Goal: Information Seeking & Learning: Learn about a topic

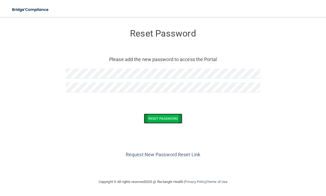
click at [175, 118] on button "Reset Password" at bounding box center [163, 118] width 38 height 10
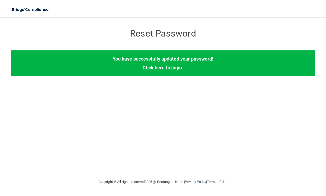
click at [170, 67] on link "Click here to login" at bounding box center [161, 68] width 39 height 6
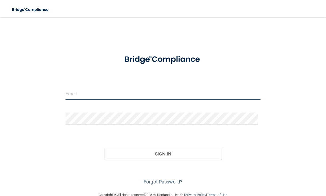
click at [117, 92] on input "email" at bounding box center [162, 94] width 195 height 12
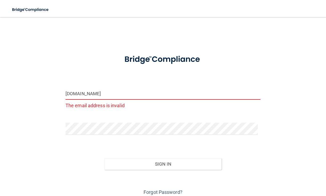
click at [111, 93] on input "jackie.northcoastortho.com" at bounding box center [162, 94] width 195 height 12
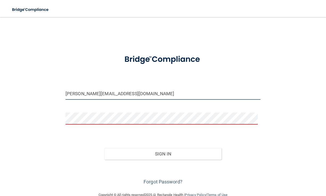
type input "[PERSON_NAME][EMAIL_ADDRESS][DOMAIN_NAME]"
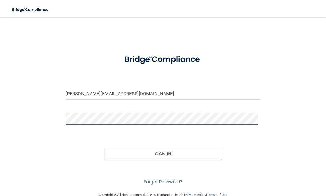
click at [104, 148] on button "Sign In" at bounding box center [162, 154] width 117 height 12
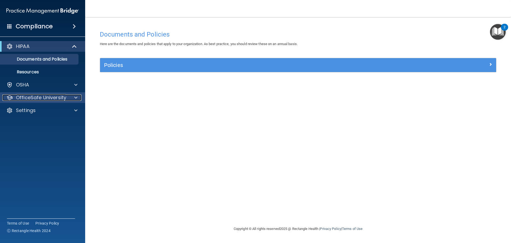
click at [75, 97] on span at bounding box center [75, 97] width 3 height 6
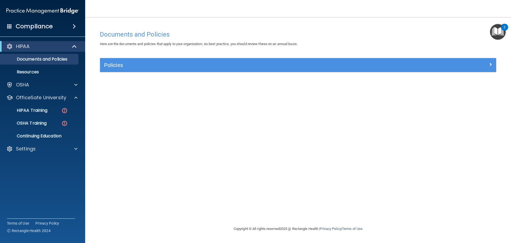
click at [139, 111] on div "Documents and Policies Here are the documents and policies that apply to your o…" at bounding box center [298, 127] width 405 height 198
click at [74, 96] on div at bounding box center [74, 97] width 13 height 6
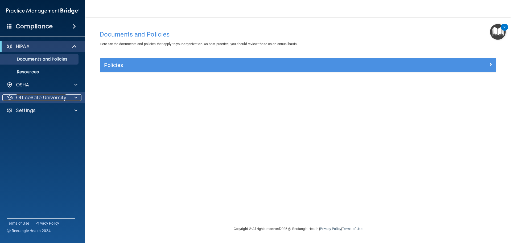
click at [76, 96] on span at bounding box center [75, 97] width 3 height 6
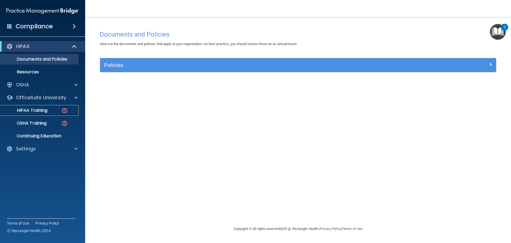
click at [43, 110] on p "HIPAA Training" at bounding box center [25, 110] width 44 height 5
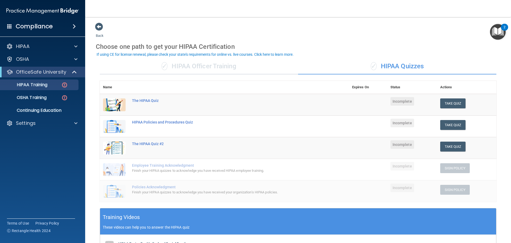
click at [194, 67] on div "✓ HIPAA Officer Training" at bounding box center [199, 66] width 198 height 16
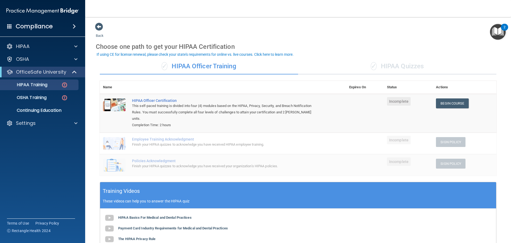
click at [326, 66] on div "✓ HIPAA Quizzes" at bounding box center [397, 66] width 198 height 16
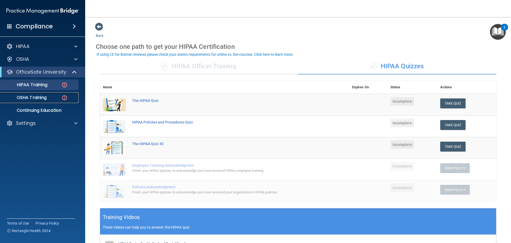
click at [64, 97] on img at bounding box center [64, 97] width 7 height 7
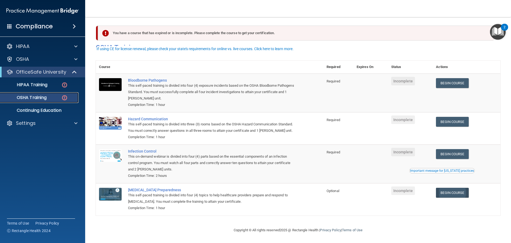
scroll to position [9, 0]
click at [75, 124] on span at bounding box center [75, 123] width 3 height 6
click at [64, 83] on img at bounding box center [64, 84] width 7 height 7
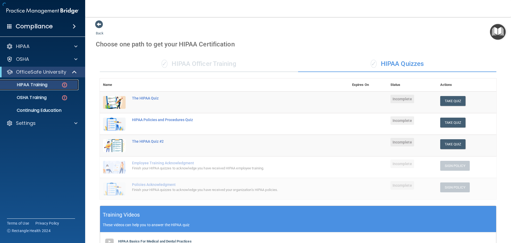
scroll to position [130, 0]
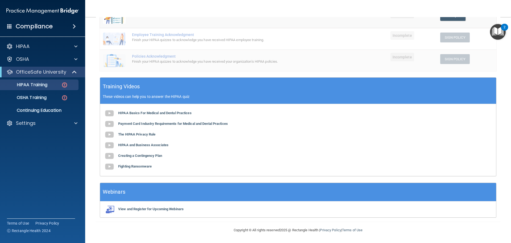
click at [326, 195] on div "View and Register for Upcoming Webinars" at bounding box center [298, 209] width 396 height 16
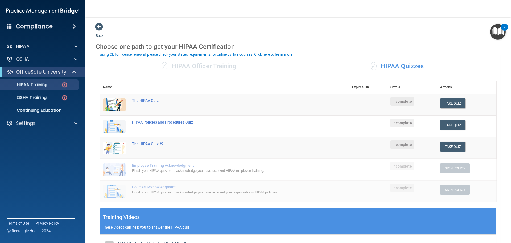
click at [222, 72] on div "✓ HIPAA Officer Training" at bounding box center [199, 66] width 198 height 16
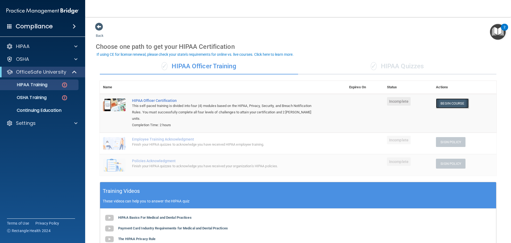
click at [326, 101] on link "Begin Course" at bounding box center [452, 103] width 32 height 10
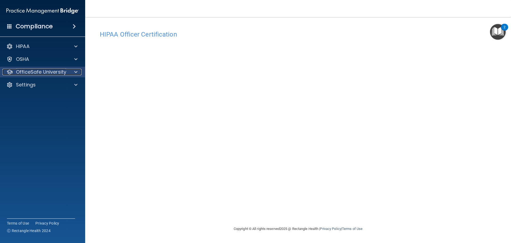
click at [77, 71] on div at bounding box center [74, 72] width 13 height 6
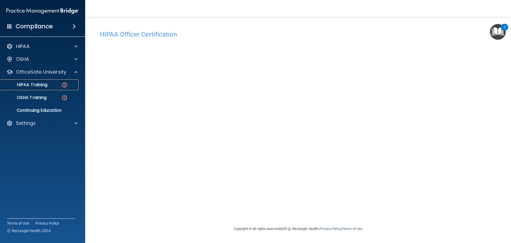
click at [42, 83] on p "HIPAA Training" at bounding box center [25, 84] width 44 height 5
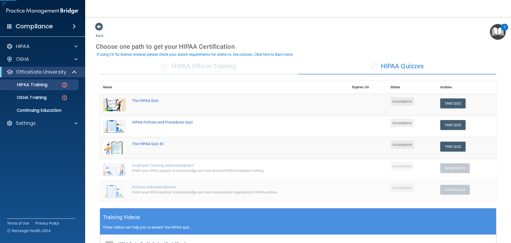
click at [199, 66] on div "✓ HIPAA Officer Training" at bounding box center [199, 66] width 198 height 16
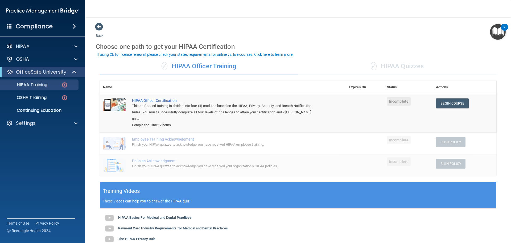
click at [399, 65] on div "✓ HIPAA Quizzes" at bounding box center [397, 66] width 198 height 16
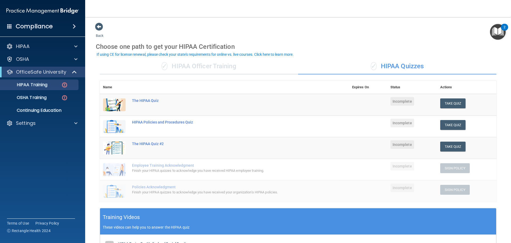
click at [230, 65] on div "✓ HIPAA Officer Training" at bounding box center [199, 66] width 198 height 16
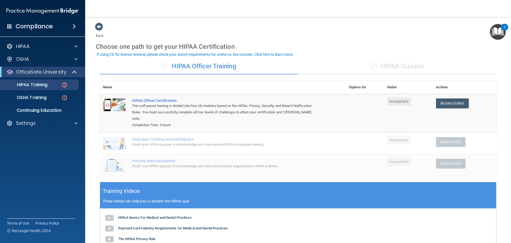
click at [363, 64] on div "✓ HIPAA Quizzes" at bounding box center [397, 66] width 198 height 16
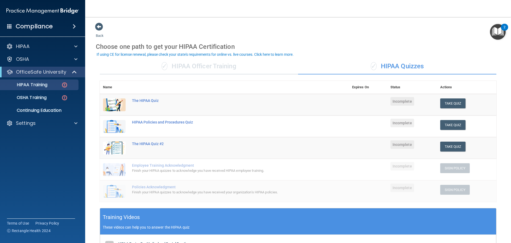
click at [281, 67] on div "✓ HIPAA Officer Training" at bounding box center [199, 66] width 198 height 16
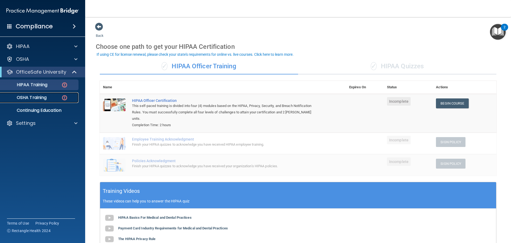
click at [41, 99] on p "OSHA Training" at bounding box center [24, 97] width 43 height 5
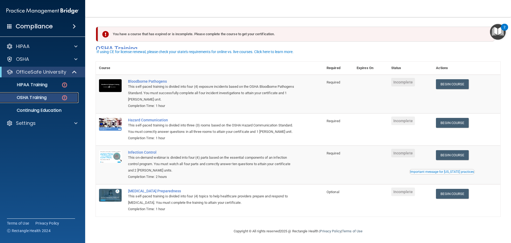
scroll to position [9, 0]
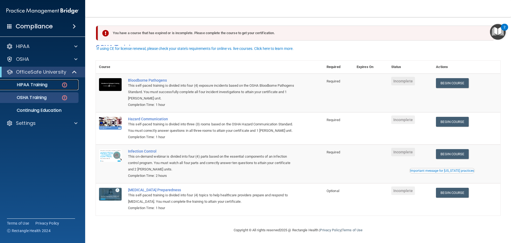
click at [44, 84] on p "HIPAA Training" at bounding box center [25, 84] width 44 height 5
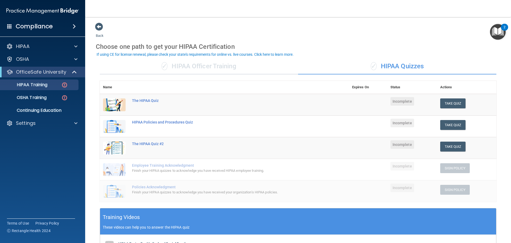
click at [239, 69] on div "✓ HIPAA Officer Training" at bounding box center [199, 66] width 198 height 16
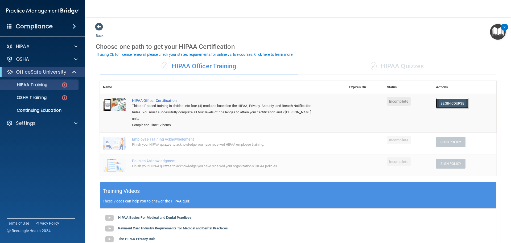
click at [450, 103] on link "Begin Course" at bounding box center [452, 103] width 32 height 10
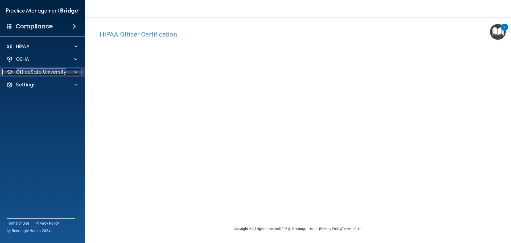
click at [75, 71] on span at bounding box center [75, 72] width 3 height 6
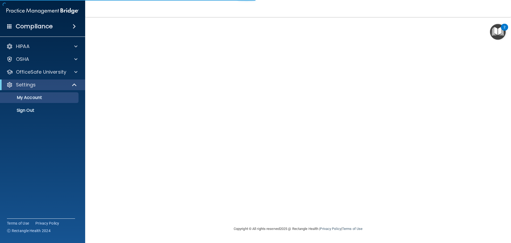
click at [134, 85] on div at bounding box center [298, 121] width 405 height 198
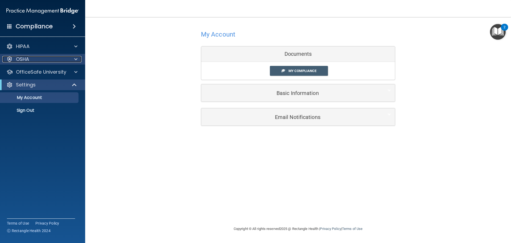
click at [29, 59] on p "OSHA" at bounding box center [22, 59] width 13 height 6
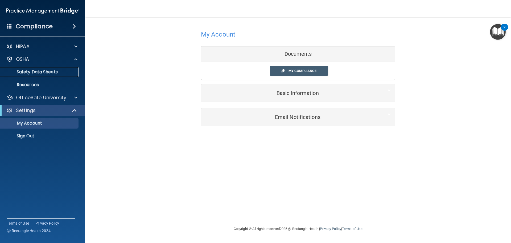
click at [42, 70] on p "Safety Data Sheets" at bounding box center [39, 71] width 73 height 5
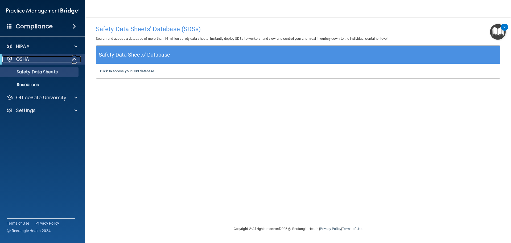
click at [73, 59] on span at bounding box center [75, 59] width 5 height 6
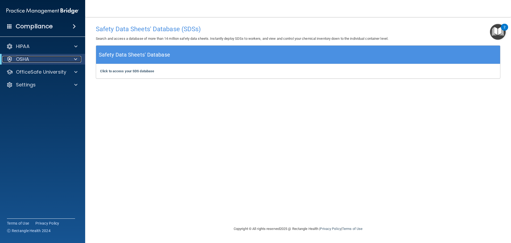
click at [76, 59] on span at bounding box center [75, 59] width 3 height 6
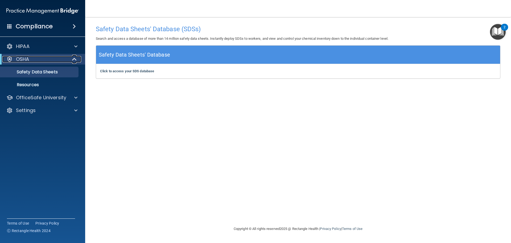
click at [73, 59] on span at bounding box center [75, 59] width 5 height 6
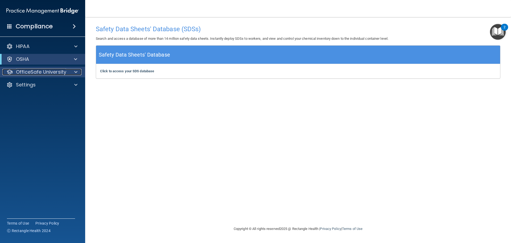
click at [74, 70] on div at bounding box center [74, 72] width 13 height 6
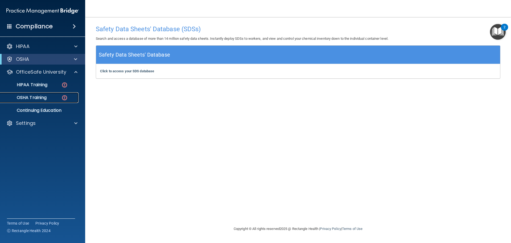
click at [42, 96] on p "OSHA Training" at bounding box center [24, 97] width 43 height 5
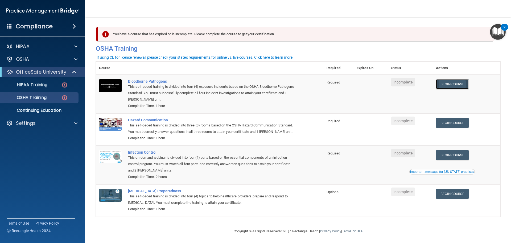
click at [448, 82] on link "Begin Course" at bounding box center [452, 84] width 32 height 10
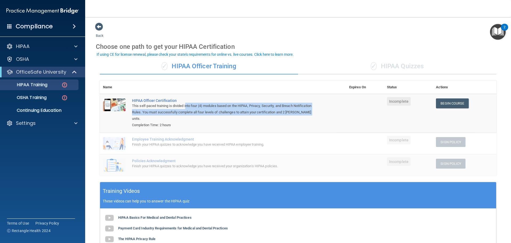
drag, startPoint x: 187, startPoint y: 106, endPoint x: 320, endPoint y: 115, distance: 133.4
click at [320, 115] on td "HIPAA Officer Certification This self-paced training is divided into four (4) m…" at bounding box center [237, 113] width 217 height 39
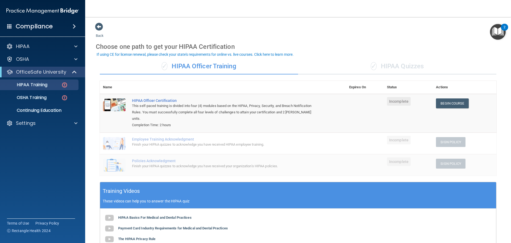
click at [320, 117] on td "HIPAA Officer Certification This self-paced training is divided into four (4) m…" at bounding box center [237, 113] width 217 height 39
click at [401, 67] on div "✓ HIPAA Quizzes" at bounding box center [397, 66] width 198 height 16
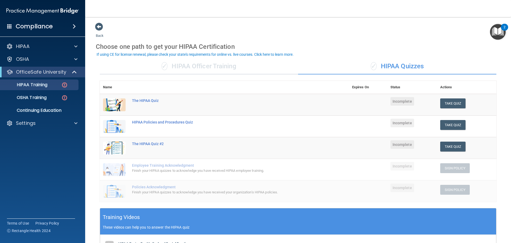
click at [215, 58] on div "✓ HIPAA Officer Training" at bounding box center [199, 66] width 198 height 16
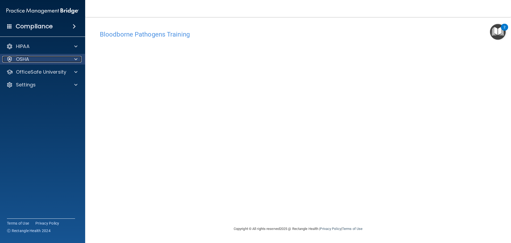
click at [76, 60] on span at bounding box center [75, 59] width 3 height 6
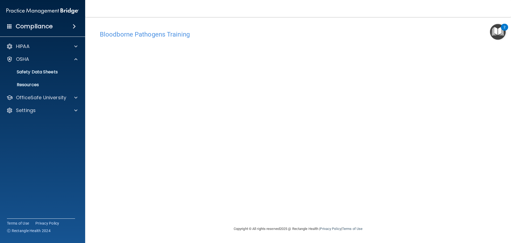
click at [500, 32] on img "Open Resource Center, 2 new notifications" at bounding box center [498, 32] width 16 height 16
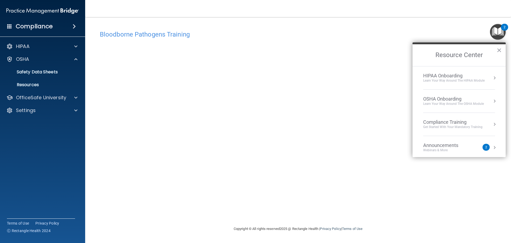
drag, startPoint x: 269, startPoint y: 31, endPoint x: 262, endPoint y: 38, distance: 10.5
click at [269, 31] on h4 "Bloodborne Pathogens Training" at bounding box center [298, 34] width 397 height 7
click at [40, 72] on p "Safety Data Sheets" at bounding box center [39, 71] width 73 height 5
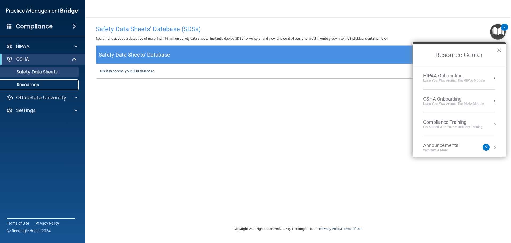
click at [32, 84] on p "Resources" at bounding box center [39, 84] width 73 height 5
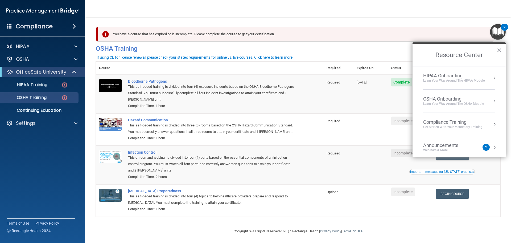
click at [363, 32] on div "You have a course that has expired or is incomplete. Please complete the course…" at bounding box center [296, 34] width 397 height 15
click at [500, 49] on button "×" at bounding box center [499, 50] width 5 height 9
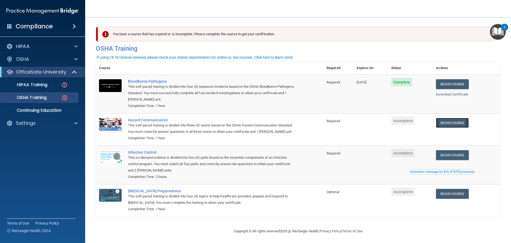
click at [448, 123] on link "Begin Course" at bounding box center [452, 123] width 32 height 10
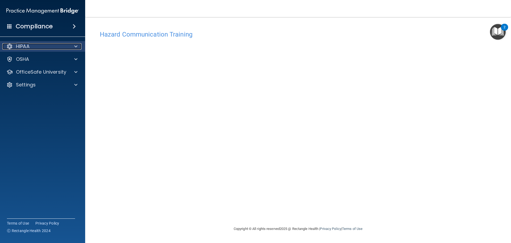
click at [76, 46] on span at bounding box center [75, 46] width 3 height 6
click at [26, 47] on p "HIPAA" at bounding box center [23, 46] width 14 height 6
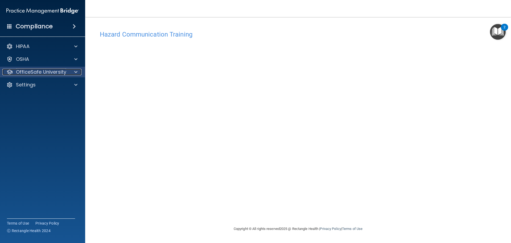
click at [68, 70] on div "OfficeSafe University" at bounding box center [35, 72] width 66 height 6
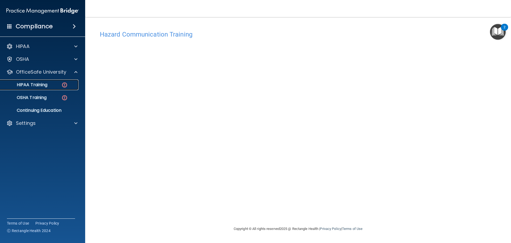
click at [38, 84] on p "HIPAA Training" at bounding box center [25, 84] width 44 height 5
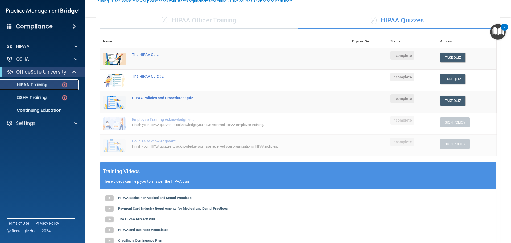
scroll to position [53, 0]
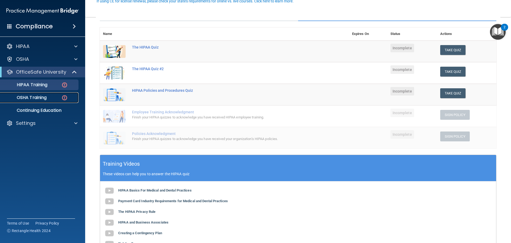
click at [37, 97] on p "OSHA Training" at bounding box center [24, 97] width 43 height 5
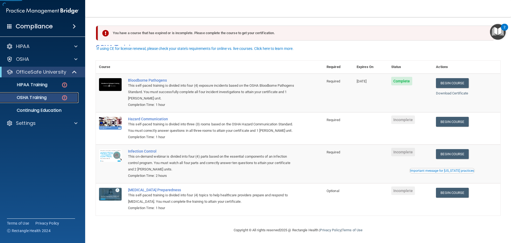
scroll to position [9, 0]
click at [450, 117] on link "Begin Course" at bounding box center [452, 122] width 32 height 10
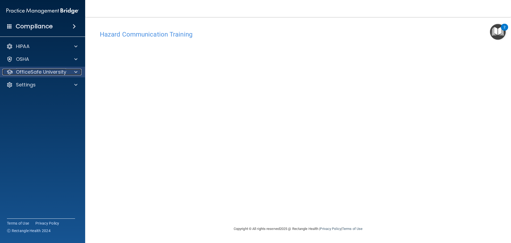
click at [56, 69] on p "OfficeSafe University" at bounding box center [41, 72] width 50 height 6
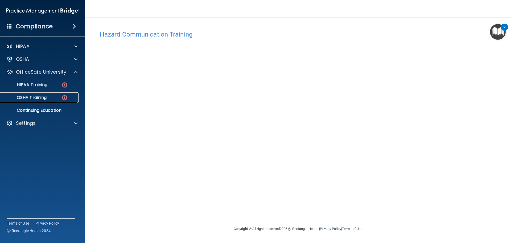
click at [39, 96] on p "OSHA Training" at bounding box center [24, 97] width 43 height 5
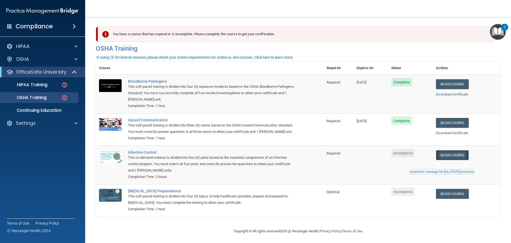
click at [449, 160] on link "Begin Course" at bounding box center [452, 155] width 32 height 10
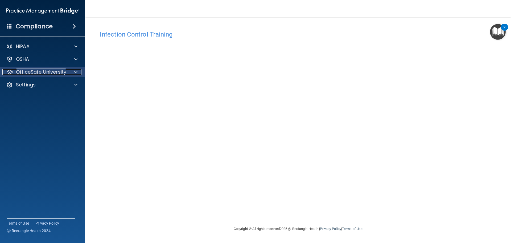
click at [65, 72] on p "OfficeSafe University" at bounding box center [41, 72] width 50 height 6
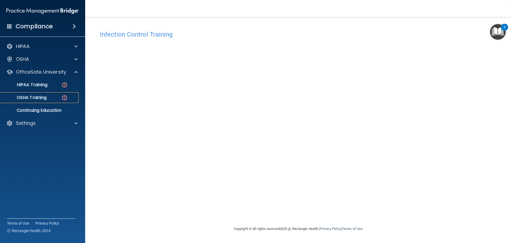
click at [44, 99] on p "OSHA Training" at bounding box center [24, 97] width 43 height 5
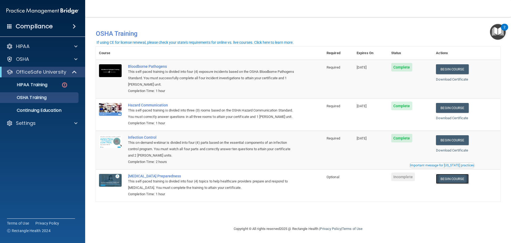
click at [457, 177] on link "Begin Course" at bounding box center [452, 179] width 32 height 10
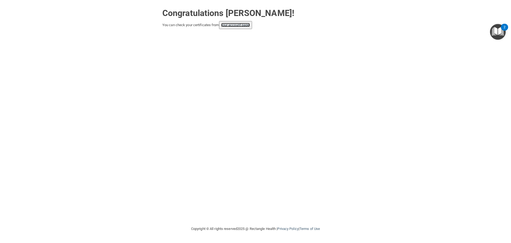
click at [235, 24] on link "your account page!" at bounding box center [235, 25] width 29 height 4
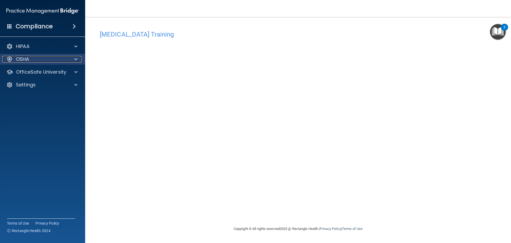
click at [27, 59] on p "OSHA" at bounding box center [22, 59] width 13 height 6
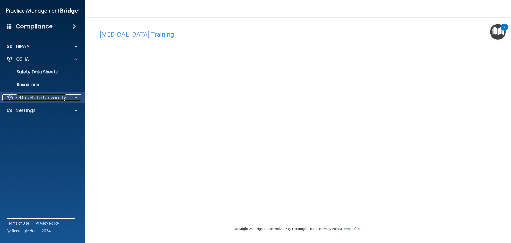
click at [40, 97] on p "OfficeSafe University" at bounding box center [41, 97] width 50 height 6
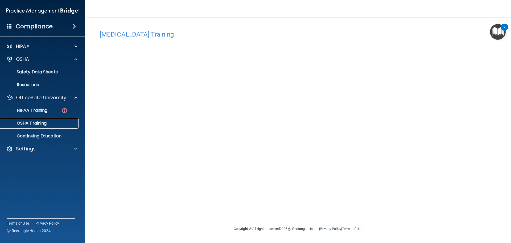
click at [40, 124] on p "OSHA Training" at bounding box center [24, 122] width 43 height 5
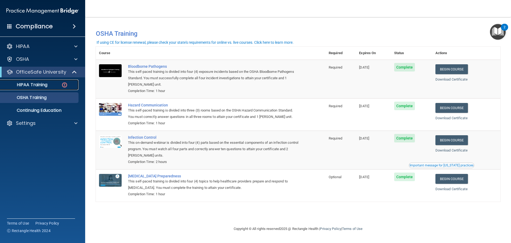
click at [41, 84] on p "HIPAA Training" at bounding box center [25, 84] width 44 height 5
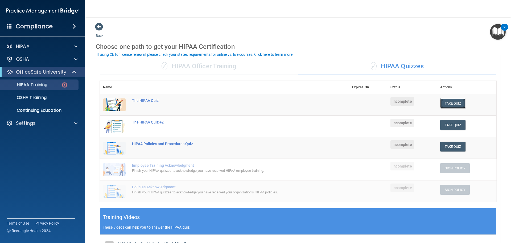
click at [448, 103] on button "Take Quiz" at bounding box center [453, 103] width 26 height 10
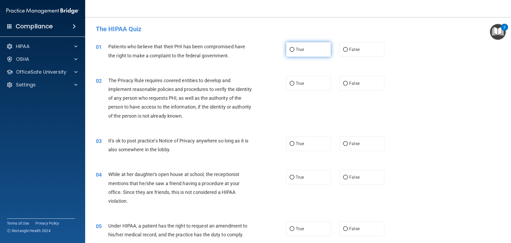
click at [290, 48] on input "True" at bounding box center [292, 50] width 5 height 4
radio input "true"
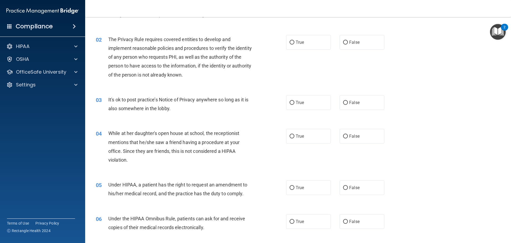
scroll to position [53, 0]
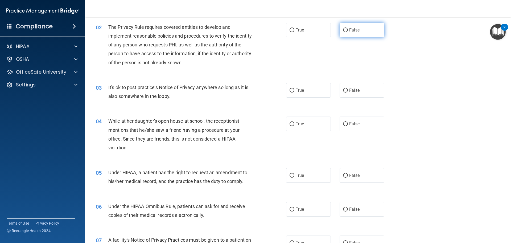
click at [344, 29] on input "False" at bounding box center [345, 30] width 5 height 4
radio input "true"
click at [343, 90] on input "False" at bounding box center [345, 90] width 5 height 4
radio input "true"
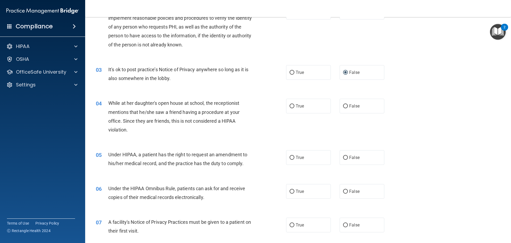
scroll to position [80, 0]
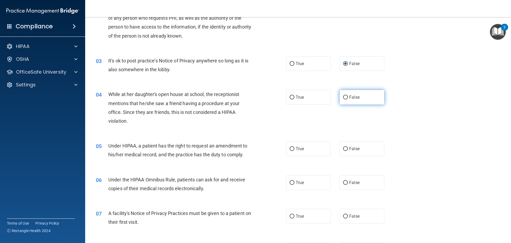
click at [343, 96] on input "False" at bounding box center [345, 97] width 5 height 4
radio input "true"
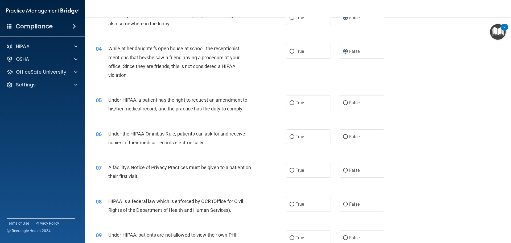
scroll to position [133, 0]
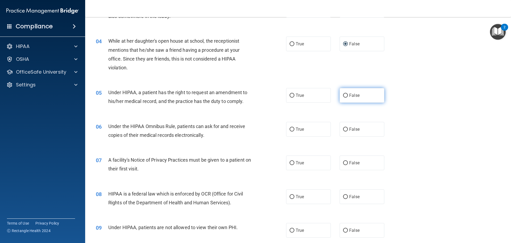
click at [345, 95] on input "False" at bounding box center [345, 95] width 5 height 4
radio input "true"
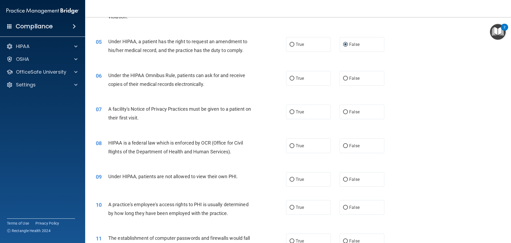
scroll to position [186, 0]
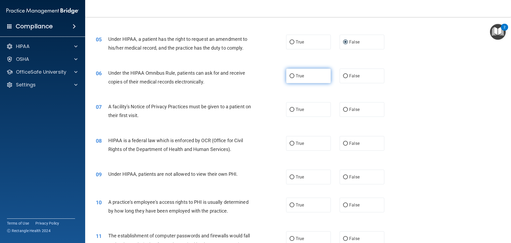
click at [291, 75] on input "True" at bounding box center [292, 76] width 5 height 4
radio input "true"
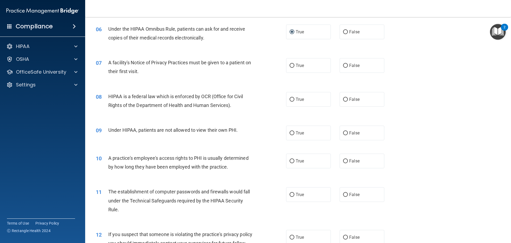
scroll to position [240, 0]
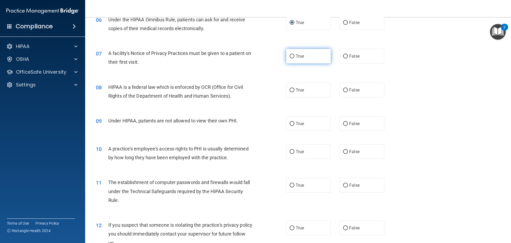
click at [290, 57] on input "True" at bounding box center [292, 56] width 5 height 4
radio input "true"
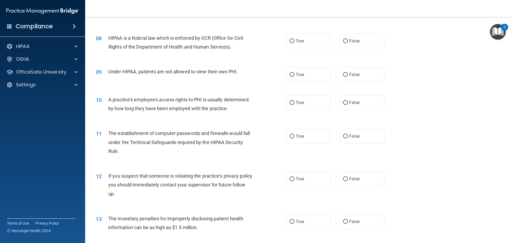
scroll to position [293, 0]
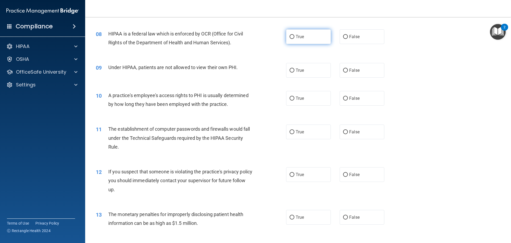
click at [290, 38] on input "True" at bounding box center [292, 37] width 5 height 4
radio input "true"
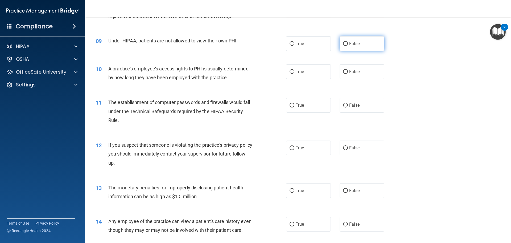
click at [344, 44] on input "False" at bounding box center [345, 44] width 5 height 4
radio input "true"
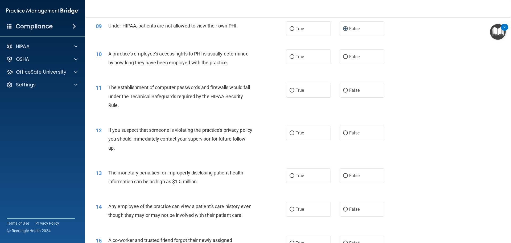
scroll to position [346, 0]
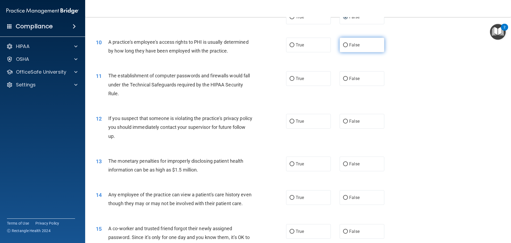
click at [343, 45] on input "False" at bounding box center [345, 45] width 5 height 4
radio input "true"
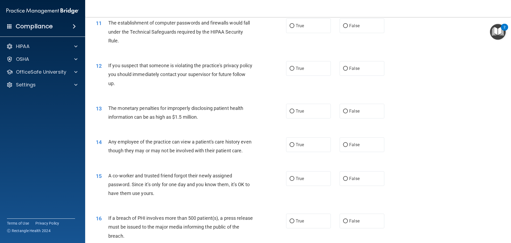
scroll to position [399, 0]
click at [290, 24] on input "True" at bounding box center [292, 25] width 5 height 4
radio input "true"
click at [291, 68] on input "True" at bounding box center [292, 68] width 5 height 4
radio input "true"
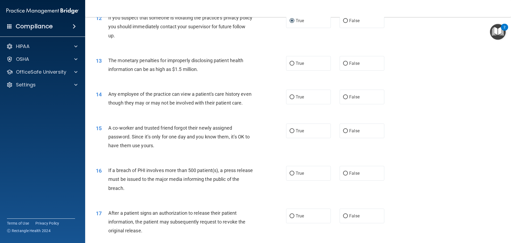
scroll to position [453, 0]
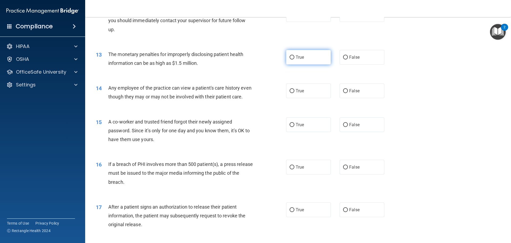
click at [290, 58] on input "True" at bounding box center [292, 57] width 5 height 4
radio input "true"
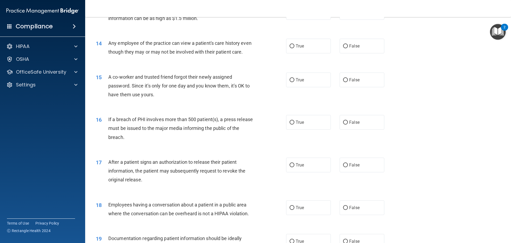
scroll to position [506, 0]
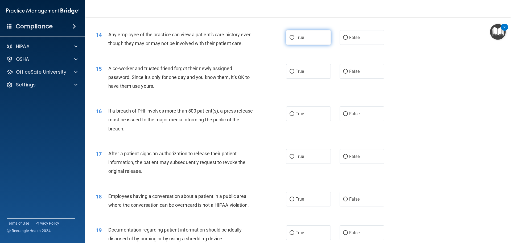
click at [290, 37] on input "True" at bounding box center [292, 38] width 5 height 4
radio input "true"
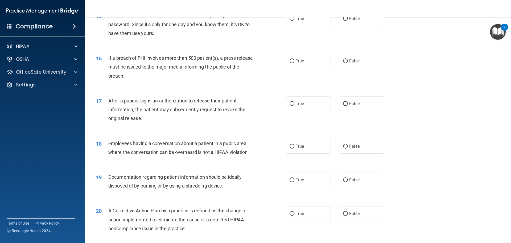
scroll to position [559, 0]
click at [344, 20] on input "False" at bounding box center [345, 18] width 5 height 4
radio input "true"
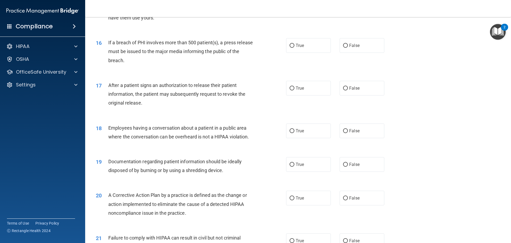
scroll to position [586, 0]
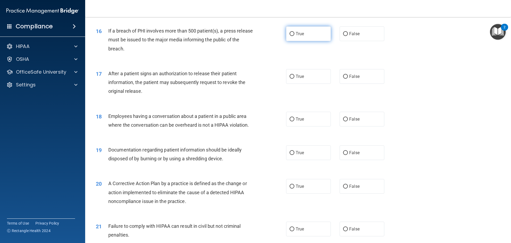
click at [291, 36] on input "True" at bounding box center [292, 34] width 5 height 4
radio input "true"
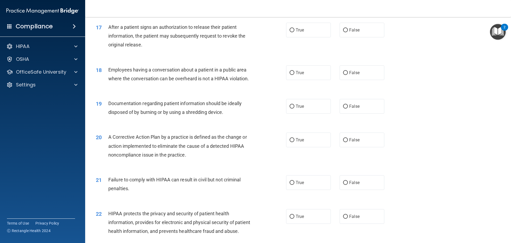
scroll to position [639, 0]
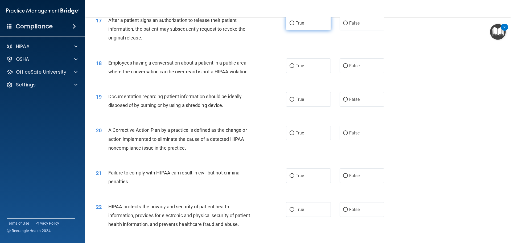
click at [290, 25] on input "True" at bounding box center [292, 23] width 5 height 4
radio input "true"
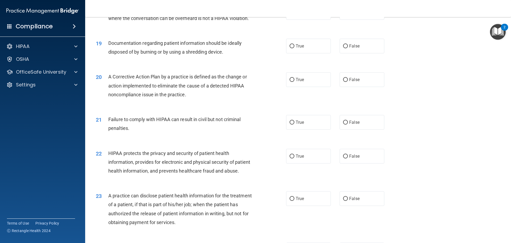
scroll to position [666, 0]
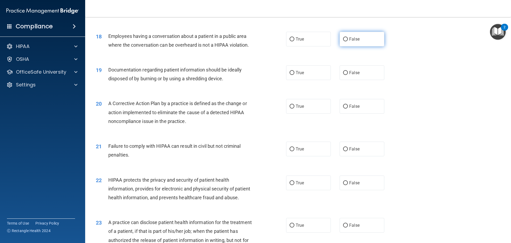
click at [343, 41] on input "False" at bounding box center [345, 39] width 5 height 4
radio input "true"
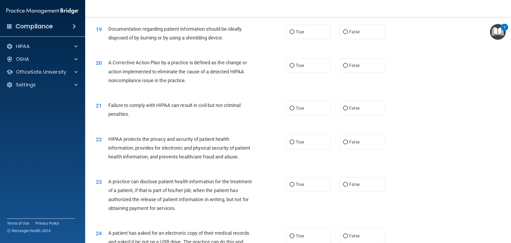
scroll to position [719, 0]
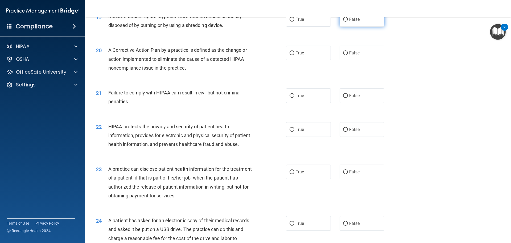
click at [343, 22] on input "False" at bounding box center [345, 20] width 5 height 4
radio input "true"
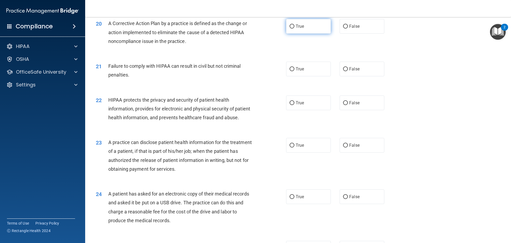
click at [290, 28] on input "True" at bounding box center [292, 26] width 5 height 4
radio input "true"
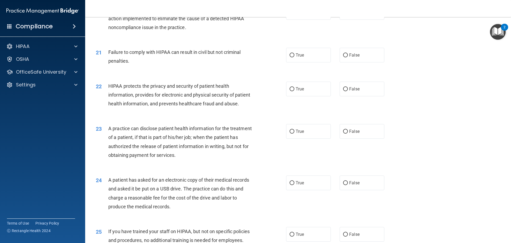
scroll to position [772, 0]
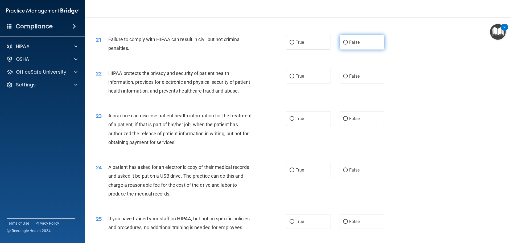
click at [343, 44] on input "False" at bounding box center [345, 42] width 5 height 4
radio input "true"
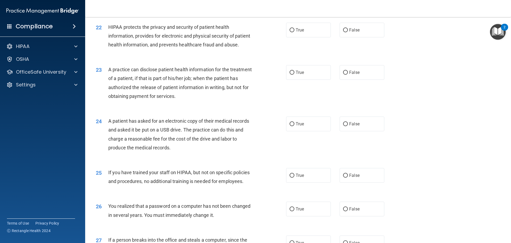
scroll to position [825, 0]
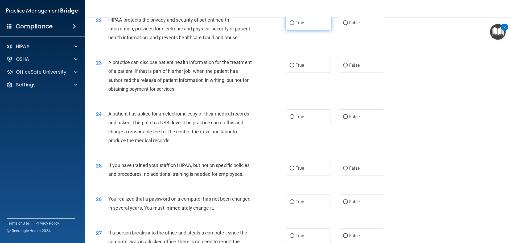
click at [290, 25] on input "True" at bounding box center [292, 23] width 5 height 4
radio input "true"
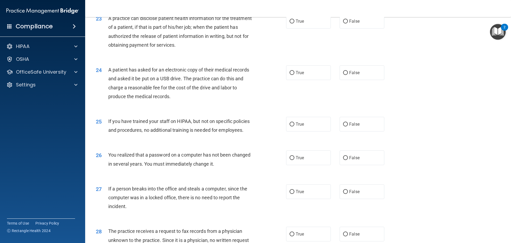
scroll to position [879, 0]
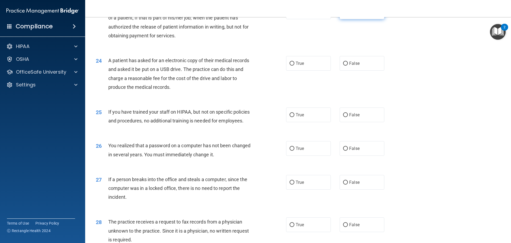
click at [343, 14] on input "False" at bounding box center [345, 12] width 5 height 4
radio input "true"
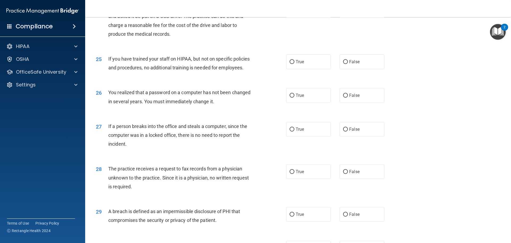
scroll to position [932, 0]
click at [343, 12] on input "False" at bounding box center [345, 10] width 5 height 4
radio input "true"
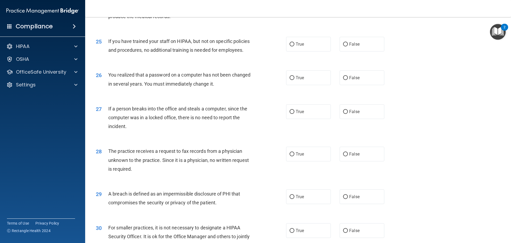
scroll to position [958, 0]
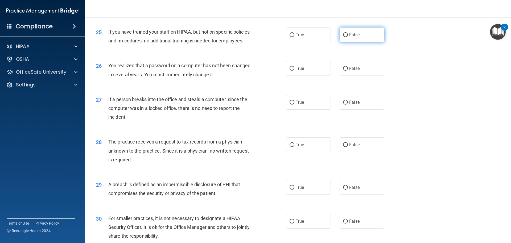
click at [345, 37] on input "False" at bounding box center [345, 35] width 5 height 4
radio input "true"
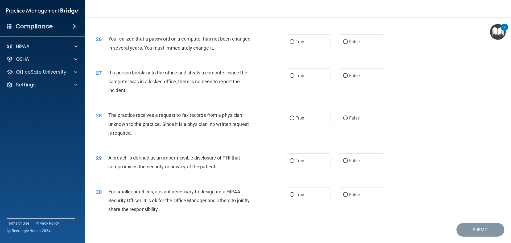
scroll to position [1012, 0]
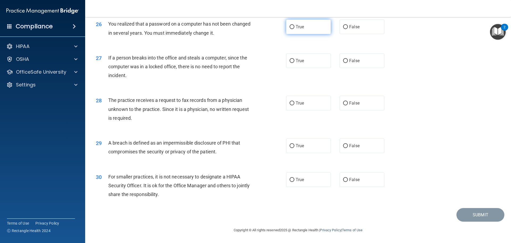
click at [290, 29] on input "True" at bounding box center [292, 27] width 5 height 4
radio input "true"
click at [344, 60] on input "False" at bounding box center [345, 61] width 5 height 4
radio input "true"
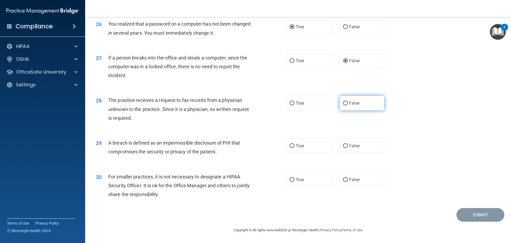
click at [344, 101] on input "False" at bounding box center [345, 103] width 5 height 4
radio input "true"
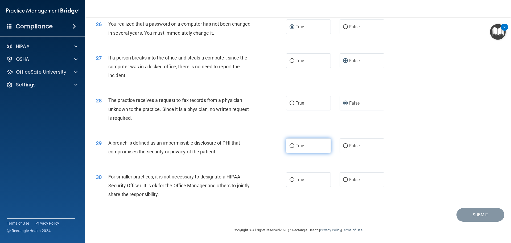
click at [291, 145] on input "True" at bounding box center [292, 146] width 5 height 4
radio input "true"
click at [343, 179] on input "False" at bounding box center [345, 180] width 5 height 4
radio input "true"
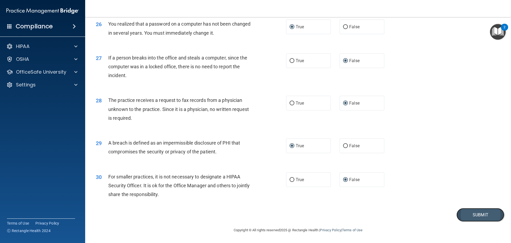
click at [466, 212] on button "Submit" at bounding box center [481, 215] width 48 height 14
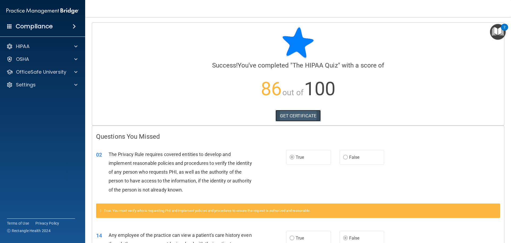
click at [297, 114] on link "GET CERTIFICATE" at bounding box center [299, 116] width 46 height 12
click at [22, 49] on p "HIPAA" at bounding box center [23, 46] width 14 height 6
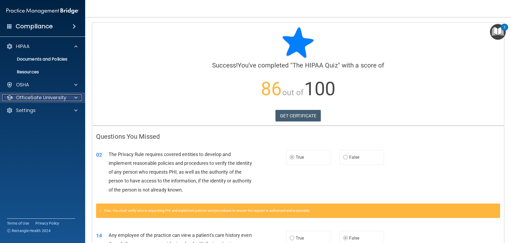
click at [38, 97] on p "OfficeSafe University" at bounding box center [41, 97] width 50 height 6
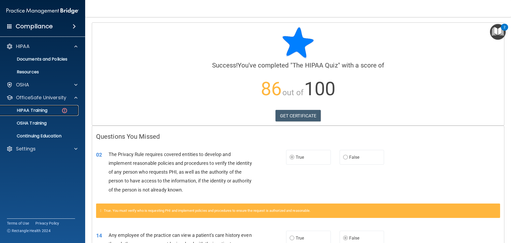
click at [34, 110] on p "HIPAA Training" at bounding box center [25, 110] width 44 height 5
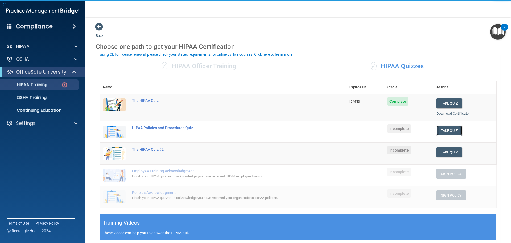
click at [443, 128] on button "Take Quiz" at bounding box center [450, 130] width 26 height 10
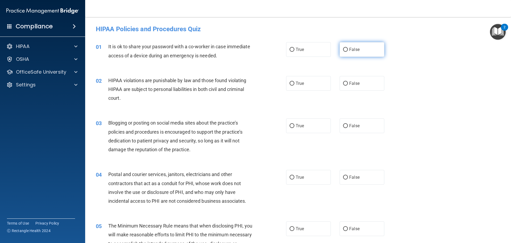
click at [343, 48] on input "False" at bounding box center [345, 50] width 5 height 4
radio input "true"
click at [290, 82] on input "True" at bounding box center [292, 83] width 5 height 4
radio input "true"
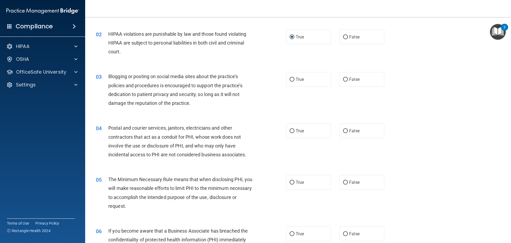
scroll to position [53, 0]
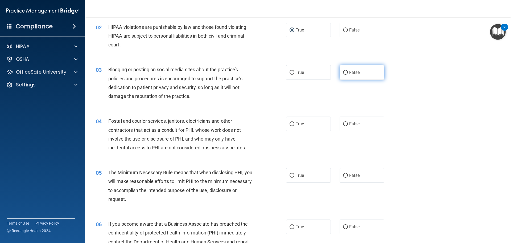
click at [343, 73] on input "False" at bounding box center [345, 73] width 5 height 4
radio input "true"
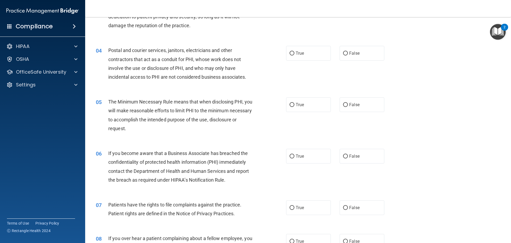
scroll to position [133, 0]
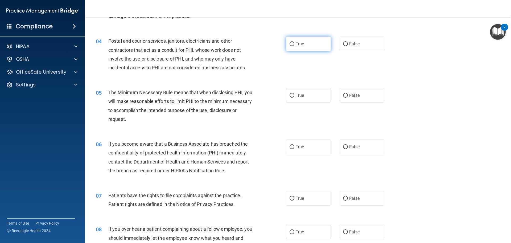
click at [290, 42] on input "True" at bounding box center [292, 44] width 5 height 4
radio input "true"
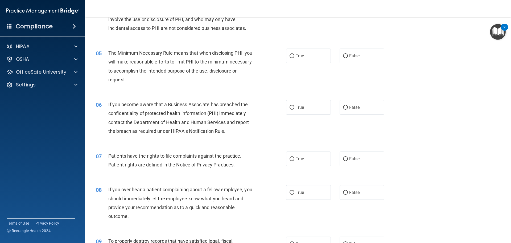
scroll to position [186, 0]
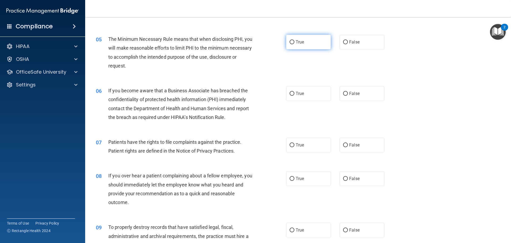
click at [290, 41] on input "True" at bounding box center [292, 42] width 5 height 4
radio input "true"
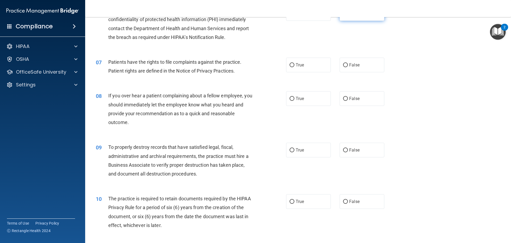
scroll to position [240, 0]
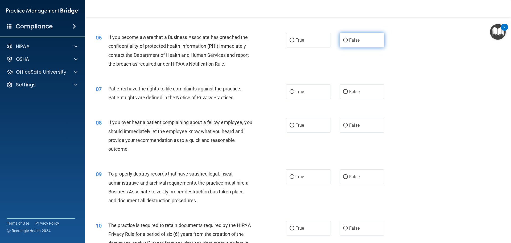
click at [343, 40] on input "False" at bounding box center [345, 40] width 5 height 4
radio input "true"
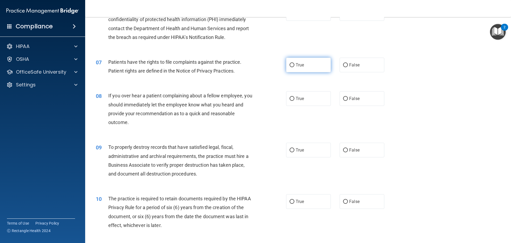
click at [290, 65] on input "True" at bounding box center [292, 65] width 5 height 4
radio input "true"
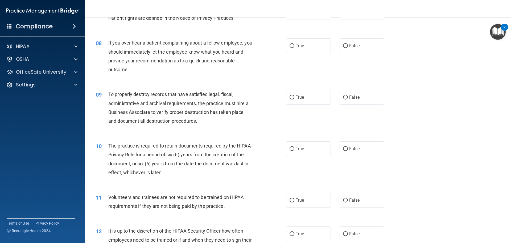
scroll to position [319, 0]
click at [344, 45] on input "False" at bounding box center [345, 45] width 5 height 4
radio input "true"
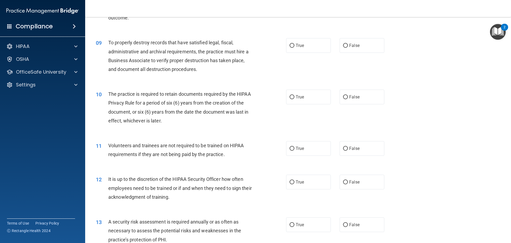
scroll to position [373, 0]
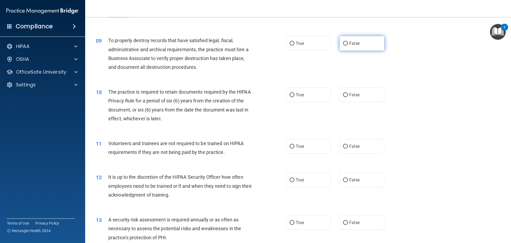
click at [344, 43] on input "False" at bounding box center [345, 44] width 5 height 4
radio input "true"
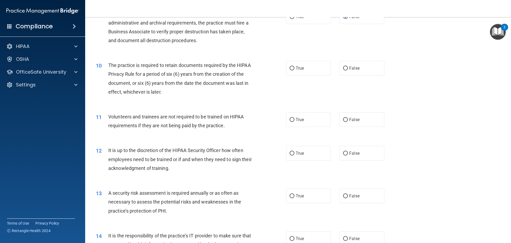
scroll to position [426, 0]
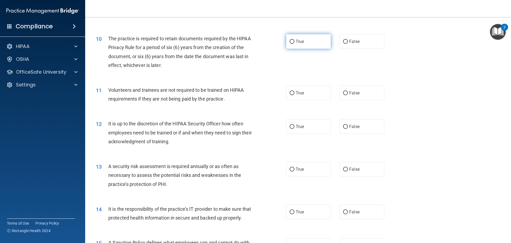
click at [287, 40] on label "True" at bounding box center [308, 41] width 45 height 15
click at [290, 40] on input "True" at bounding box center [292, 42] width 5 height 4
radio input "true"
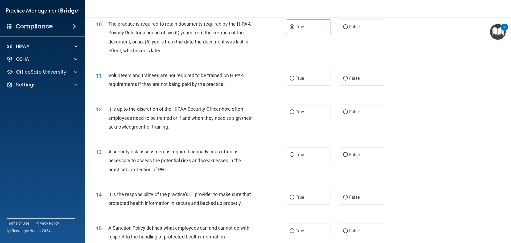
scroll to position [479, 0]
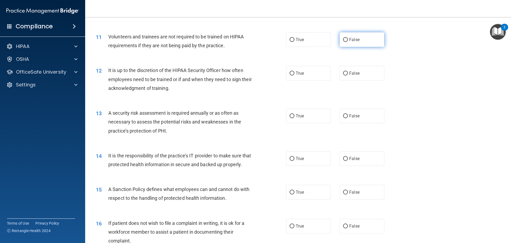
click at [343, 40] on input "False" at bounding box center [345, 40] width 5 height 4
radio input "true"
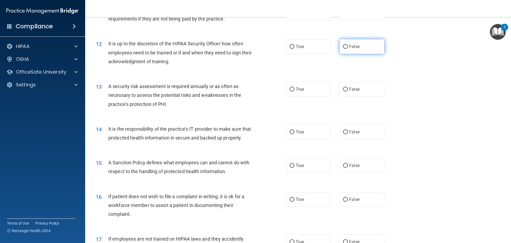
click at [343, 46] on input "False" at bounding box center [345, 47] width 5 height 4
radio input "true"
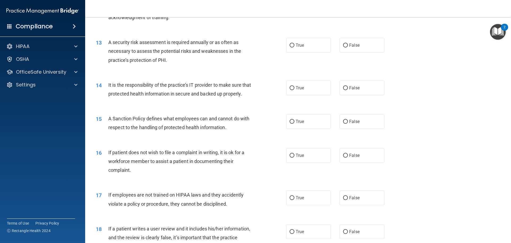
scroll to position [559, 0]
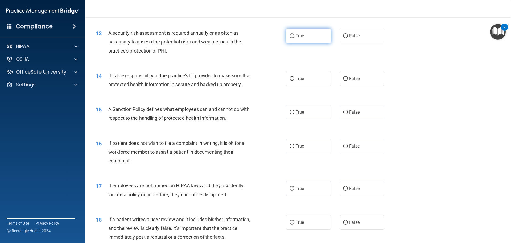
click at [292, 35] on input "True" at bounding box center [292, 36] width 5 height 4
radio input "true"
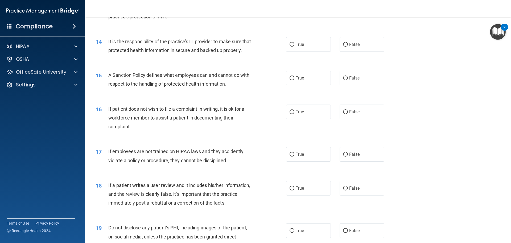
scroll to position [612, 0]
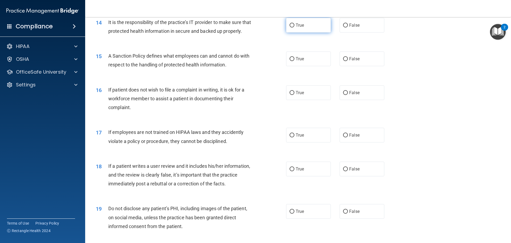
click at [291, 25] on input "True" at bounding box center [292, 25] width 5 height 4
radio input "true"
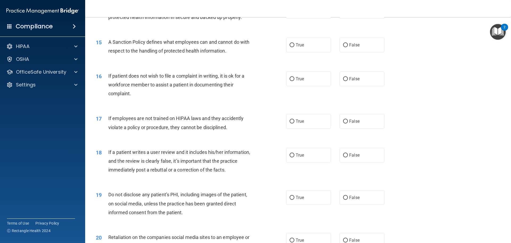
scroll to position [639, 0]
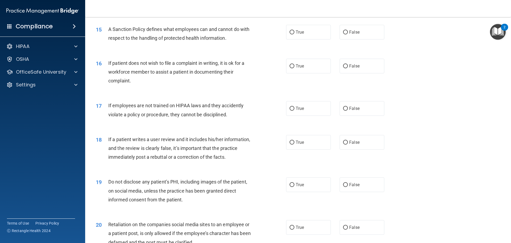
click at [499, 31] on img "Open Resource Center, 2 new notifications" at bounding box center [498, 32] width 16 height 16
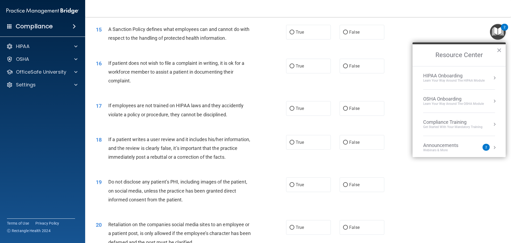
click at [398, 18] on div "14 It is the responsibility of the practice’s IT provider to make sure that pro…" at bounding box center [298, 2] width 413 height 34
click at [499, 50] on button "×" at bounding box center [499, 50] width 5 height 9
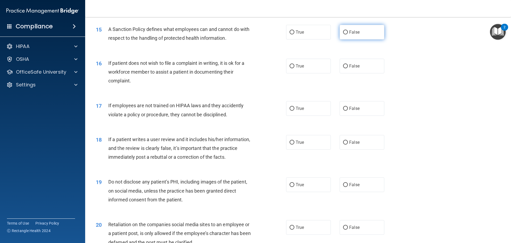
click at [344, 34] on input "False" at bounding box center [345, 32] width 5 height 4
radio input "true"
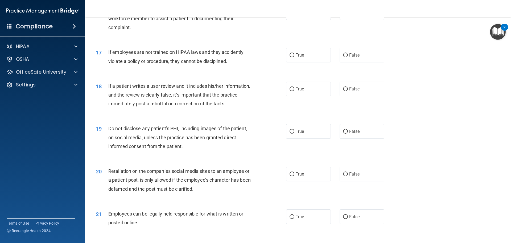
scroll to position [666, 0]
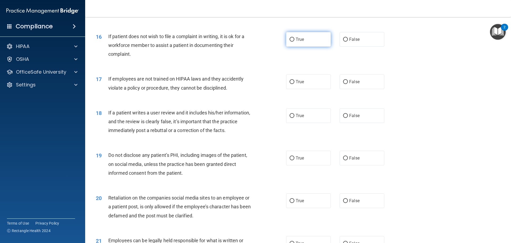
click at [290, 42] on input "True" at bounding box center [292, 40] width 5 height 4
radio input "true"
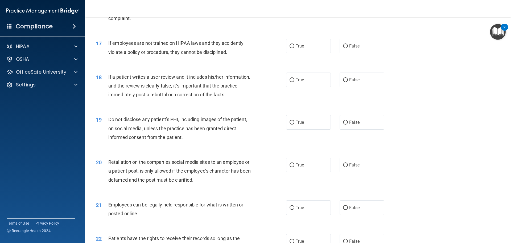
scroll to position [719, 0]
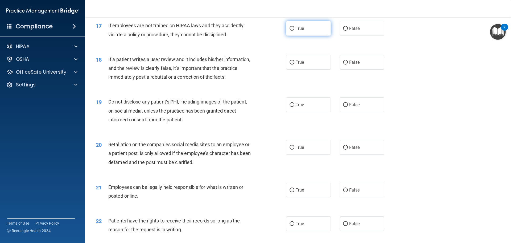
click at [290, 31] on input "True" at bounding box center [292, 29] width 5 height 4
radio input "true"
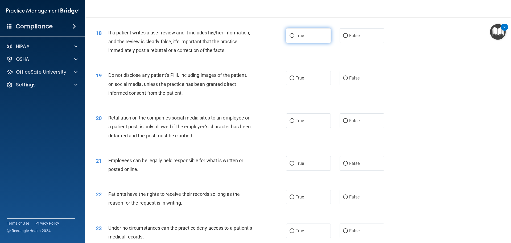
click at [290, 38] on input "True" at bounding box center [292, 36] width 5 height 4
radio input "true"
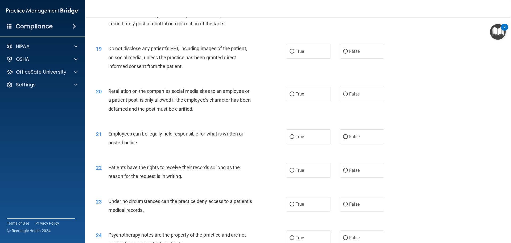
scroll to position [799, 0]
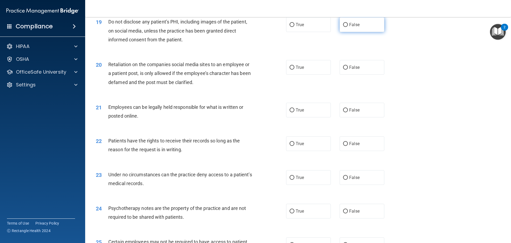
click at [343, 27] on input "False" at bounding box center [345, 25] width 5 height 4
radio input "true"
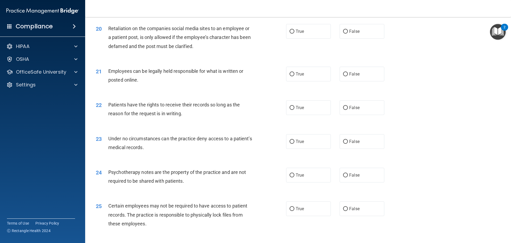
scroll to position [825, 0]
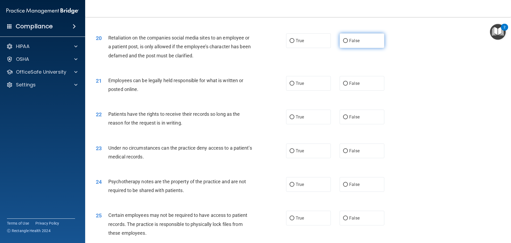
click at [344, 43] on input "False" at bounding box center [345, 41] width 5 height 4
radio input "true"
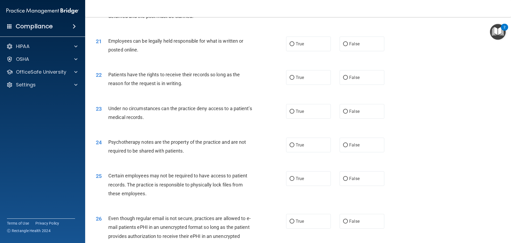
scroll to position [879, 0]
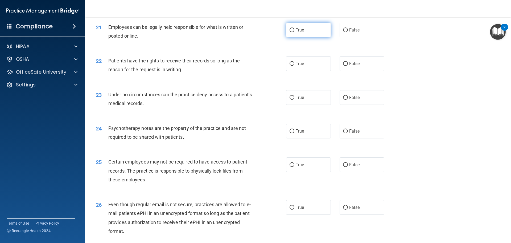
click at [291, 32] on input "True" at bounding box center [292, 30] width 5 height 4
radio input "true"
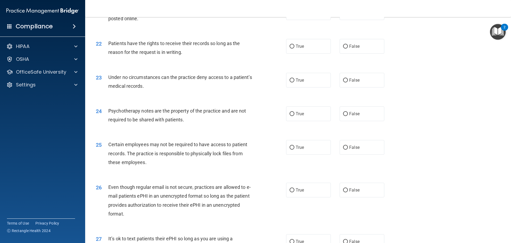
scroll to position [905, 0]
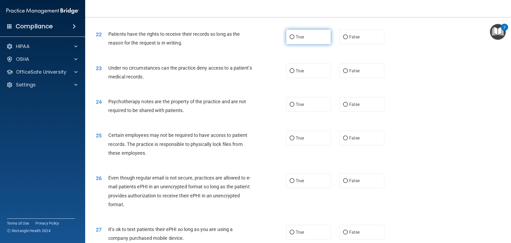
click at [292, 39] on input "True" at bounding box center [292, 37] width 5 height 4
radio input "true"
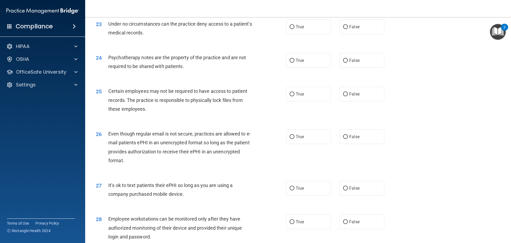
scroll to position [958, 0]
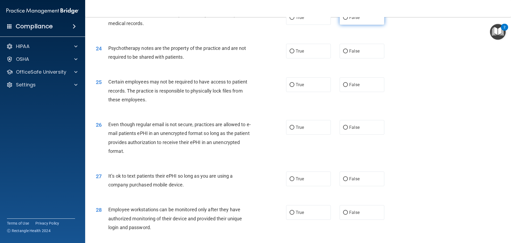
click at [343, 20] on input "False" at bounding box center [345, 18] width 5 height 4
radio input "true"
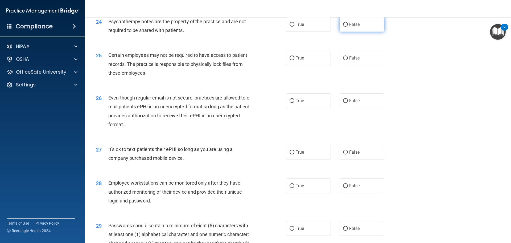
click at [343, 27] on input "False" at bounding box center [345, 25] width 5 height 4
radio input "true"
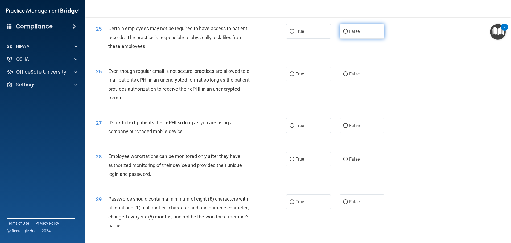
click at [343, 34] on input "False" at bounding box center [345, 32] width 5 height 4
radio input "true"
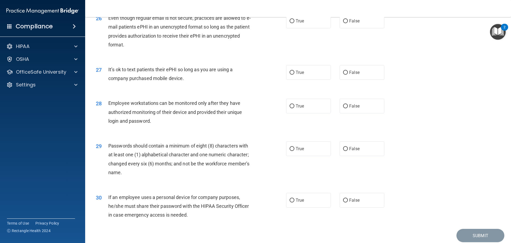
scroll to position [1065, 0]
click at [344, 23] on input "False" at bounding box center [345, 21] width 5 height 4
radio input "true"
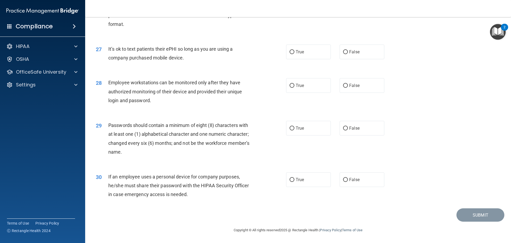
scroll to position [1094, 0]
click at [291, 51] on input "True" at bounding box center [292, 52] width 5 height 4
radio input "true"
click at [345, 84] on input "False" at bounding box center [345, 86] width 5 height 4
radio input "true"
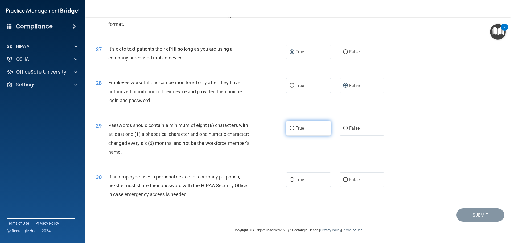
click at [290, 128] on input "True" at bounding box center [292, 128] width 5 height 4
radio input "true"
click at [292, 180] on input "True" at bounding box center [292, 180] width 5 height 4
radio input "true"
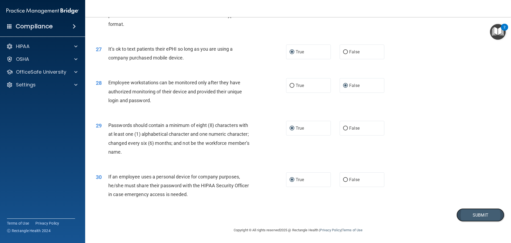
click at [471, 212] on button "Submit" at bounding box center [481, 215] width 48 height 14
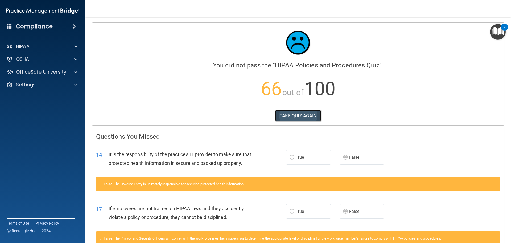
click at [302, 112] on button "TAKE QUIZ AGAIN" at bounding box center [298, 116] width 46 height 12
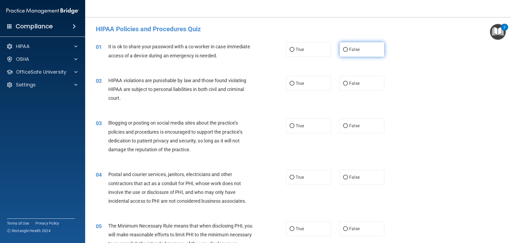
click at [343, 48] on input "False" at bounding box center [345, 50] width 5 height 4
radio input "true"
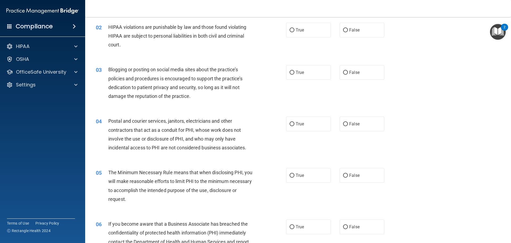
scroll to position [27, 0]
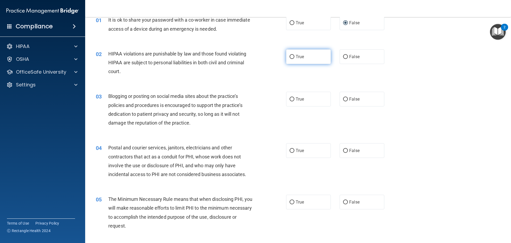
click at [290, 56] on input "True" at bounding box center [292, 57] width 5 height 4
radio input "true"
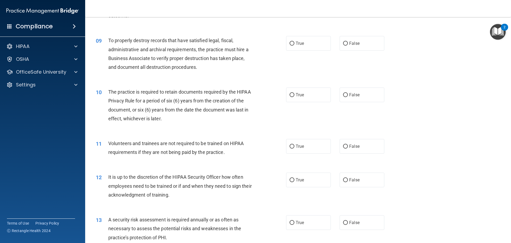
scroll to position [532, 0]
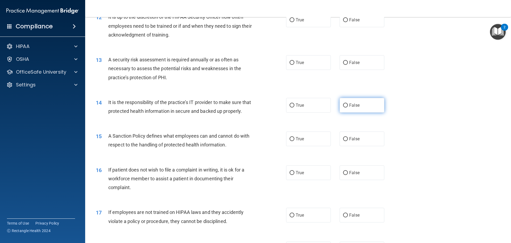
click at [344, 105] on input "False" at bounding box center [345, 105] width 5 height 4
radio input "true"
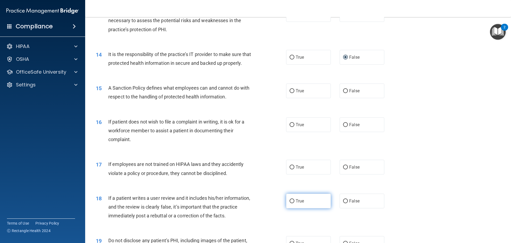
scroll to position [639, 0]
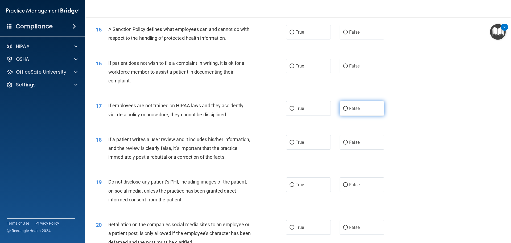
click at [344, 110] on input "False" at bounding box center [345, 108] width 5 height 4
radio input "true"
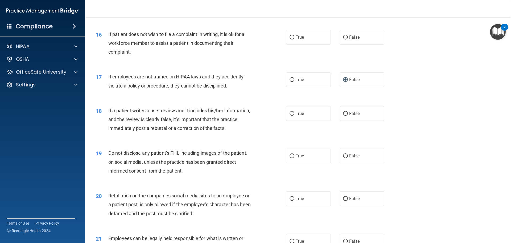
scroll to position [719, 0]
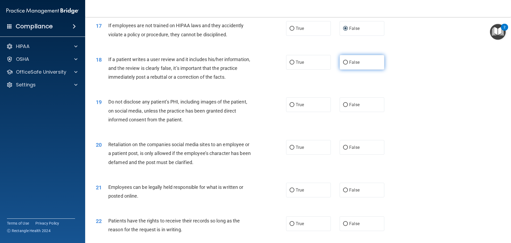
click at [343, 64] on input "False" at bounding box center [345, 62] width 5 height 4
radio input "true"
click at [292, 107] on input "True" at bounding box center [292, 105] width 5 height 4
radio input "true"
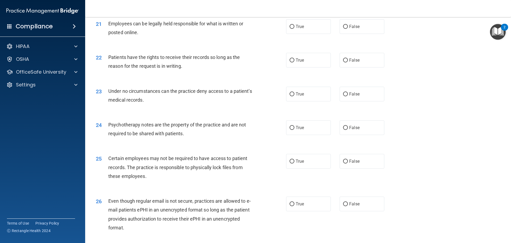
scroll to position [905, 0]
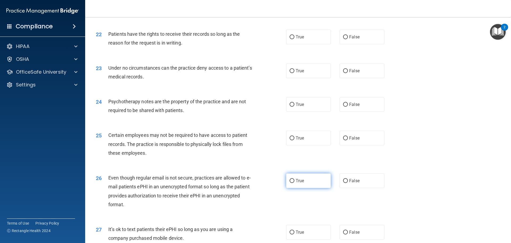
click at [290, 183] on input "True" at bounding box center [292, 181] width 5 height 4
radio input "true"
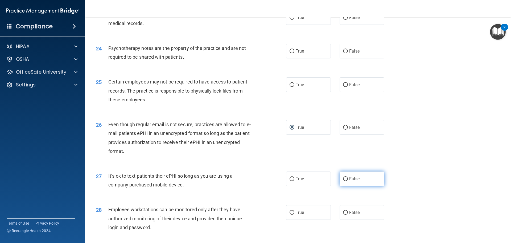
click at [345, 181] on input "False" at bounding box center [345, 179] width 5 height 4
radio input "true"
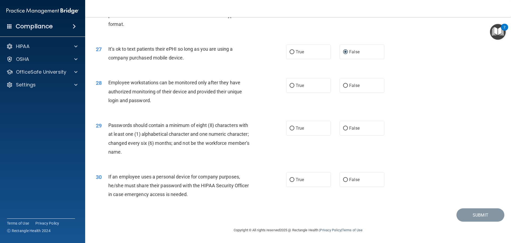
scroll to position [1092, 0]
click at [343, 181] on input "False" at bounding box center [345, 180] width 5 height 4
radio input "true"
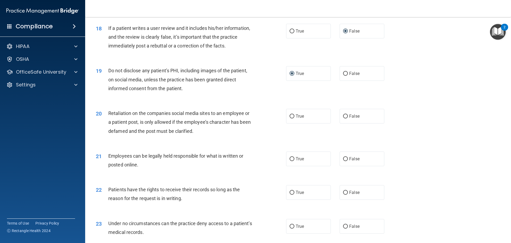
scroll to position [799, 0]
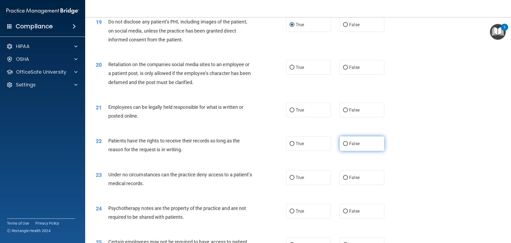
click at [345, 146] on input "False" at bounding box center [345, 144] width 5 height 4
radio input "true"
click at [291, 213] on input "True" at bounding box center [292, 211] width 5 height 4
radio input "true"
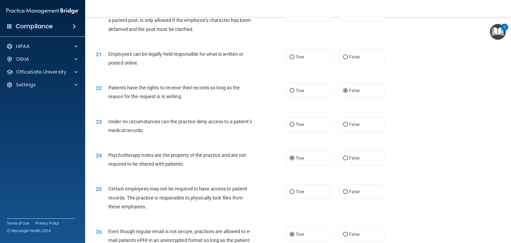
scroll to position [852, 0]
click at [290, 193] on input "True" at bounding box center [292, 191] width 5 height 4
radio input "true"
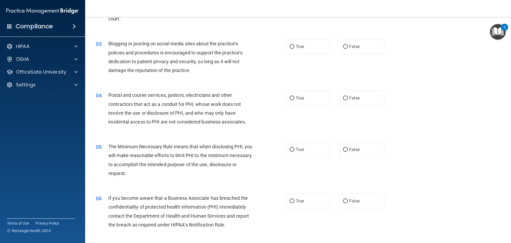
scroll to position [80, 0]
click at [343, 47] on input "False" at bounding box center [345, 46] width 5 height 4
radio input "true"
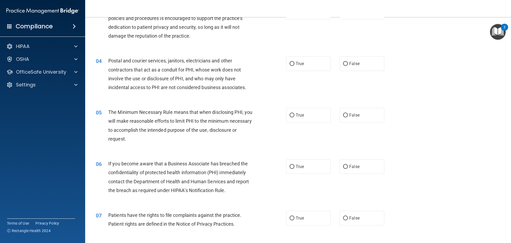
scroll to position [133, 0]
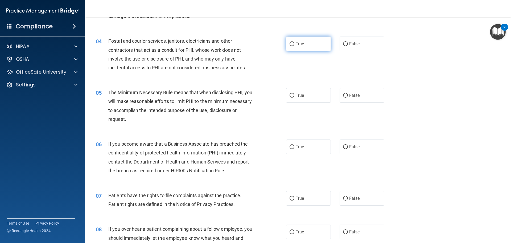
click at [290, 42] on input "True" at bounding box center [292, 44] width 5 height 4
radio input "true"
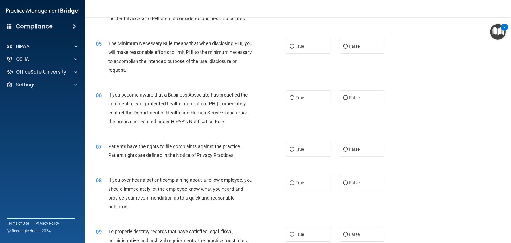
scroll to position [186, 0]
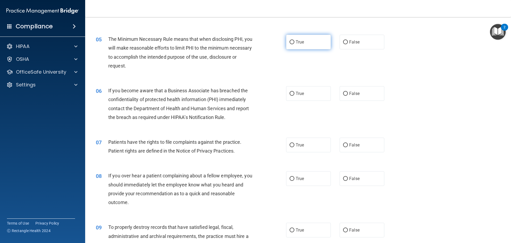
click at [290, 41] on input "True" at bounding box center [292, 42] width 5 height 4
radio input "true"
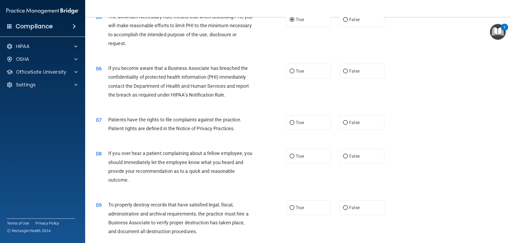
scroll to position [240, 0]
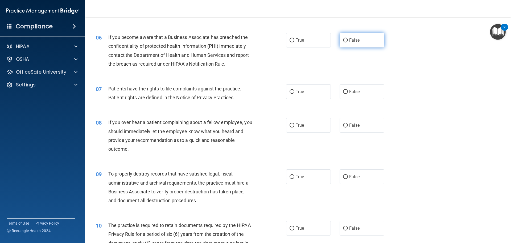
click at [343, 40] on input "False" at bounding box center [345, 40] width 5 height 4
radio input "true"
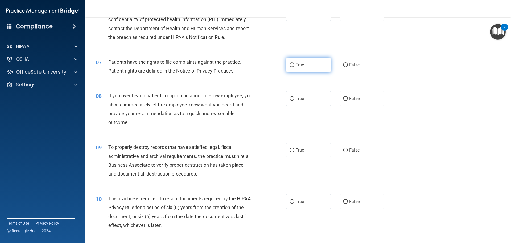
click at [290, 65] on input "True" at bounding box center [292, 65] width 5 height 4
radio input "true"
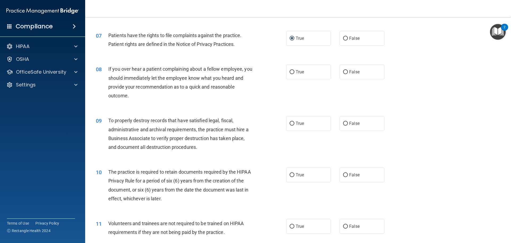
scroll to position [319, 0]
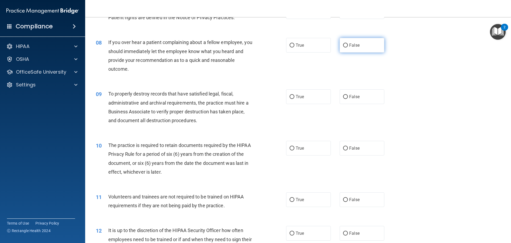
click at [343, 46] on input "False" at bounding box center [345, 45] width 5 height 4
radio input "true"
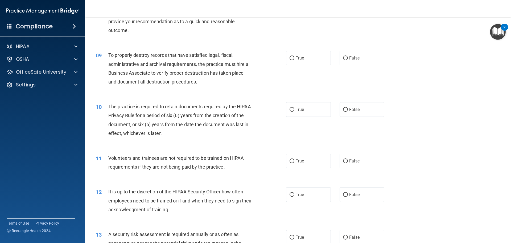
scroll to position [373, 0]
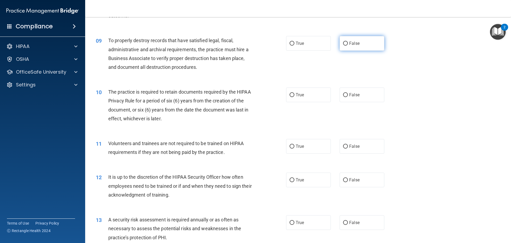
click at [343, 43] on input "False" at bounding box center [345, 44] width 5 height 4
radio input "true"
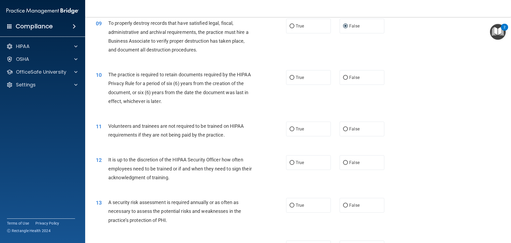
scroll to position [399, 0]
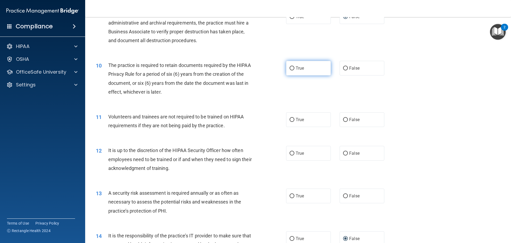
click at [290, 68] on input "True" at bounding box center [292, 68] width 5 height 4
radio input "true"
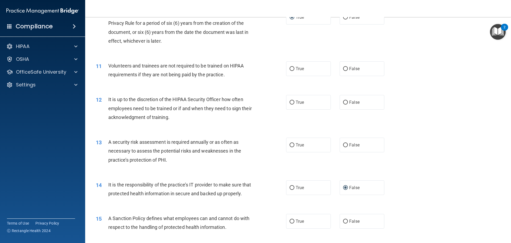
scroll to position [453, 0]
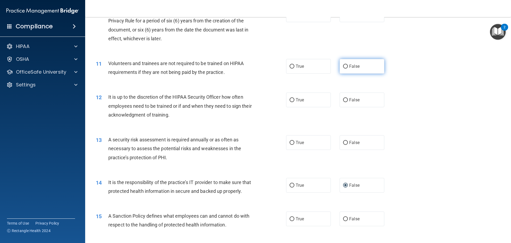
click at [343, 67] on input "False" at bounding box center [345, 66] width 5 height 4
radio input "true"
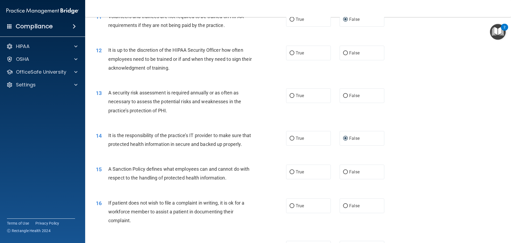
scroll to position [506, 0]
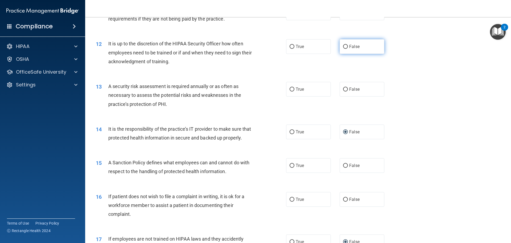
click at [344, 47] on input "False" at bounding box center [345, 47] width 5 height 4
radio input "true"
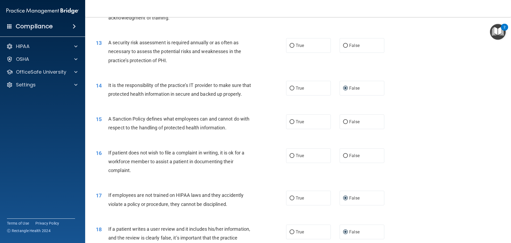
scroll to position [559, 0]
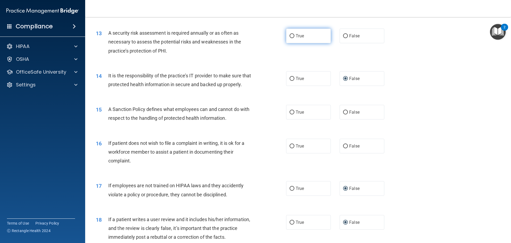
click at [291, 35] on input "True" at bounding box center [292, 36] width 5 height 4
radio input "true"
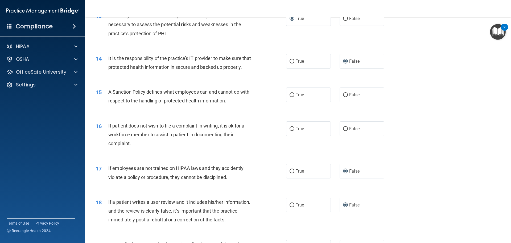
scroll to position [586, 0]
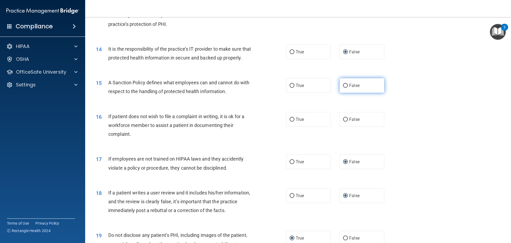
click at [345, 88] on input "False" at bounding box center [345, 86] width 5 height 4
radio input "true"
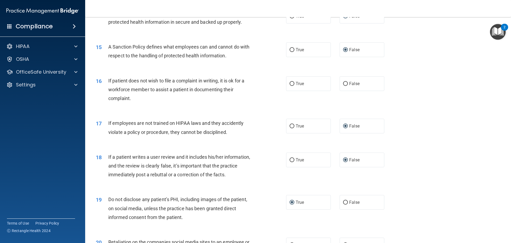
scroll to position [639, 0]
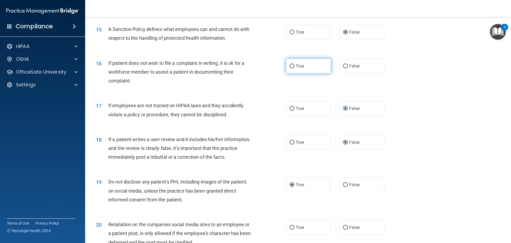
click at [290, 68] on input "True" at bounding box center [292, 66] width 5 height 4
radio input "true"
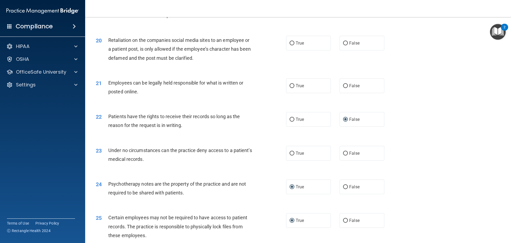
scroll to position [825, 0]
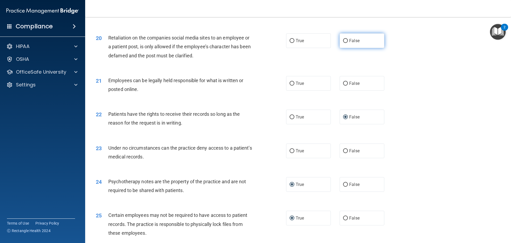
click at [343, 43] on input "False" at bounding box center [345, 41] width 5 height 4
radio input "true"
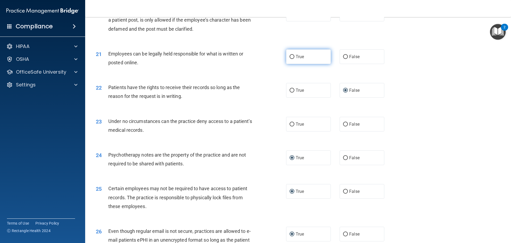
click at [290, 59] on input "True" at bounding box center [292, 57] width 5 height 4
radio input "true"
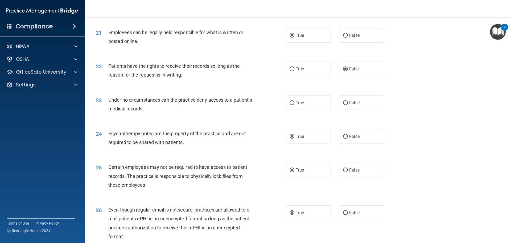
scroll to position [905, 0]
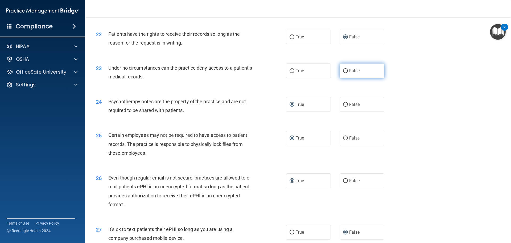
click at [344, 73] on input "False" at bounding box center [345, 71] width 5 height 4
radio input "true"
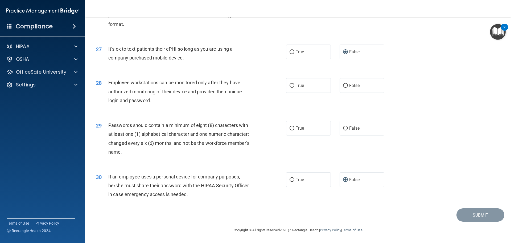
scroll to position [1094, 0]
click at [343, 86] on input "False" at bounding box center [345, 86] width 5 height 4
radio input "true"
click at [290, 127] on input "True" at bounding box center [292, 128] width 5 height 4
radio input "true"
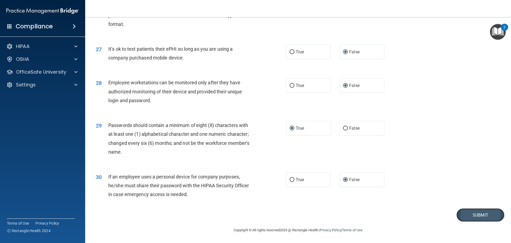
click at [469, 211] on button "Submit" at bounding box center [481, 215] width 48 height 14
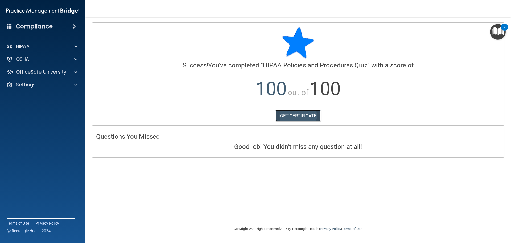
click at [296, 112] on link "GET CERTIFICATE" at bounding box center [299, 116] width 46 height 12
click at [70, 72] on div at bounding box center [74, 72] width 13 height 6
click at [44, 84] on p "HIPAA Training" at bounding box center [25, 84] width 44 height 5
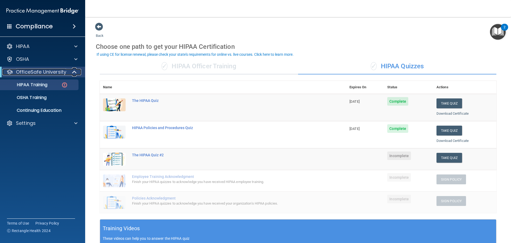
click at [22, 71] on p "OfficeSafe University" at bounding box center [41, 72] width 50 height 6
